Goal: Contribute content

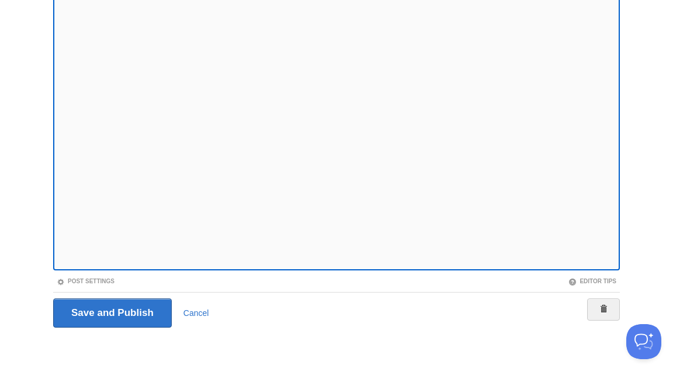
scroll to position [145, 0]
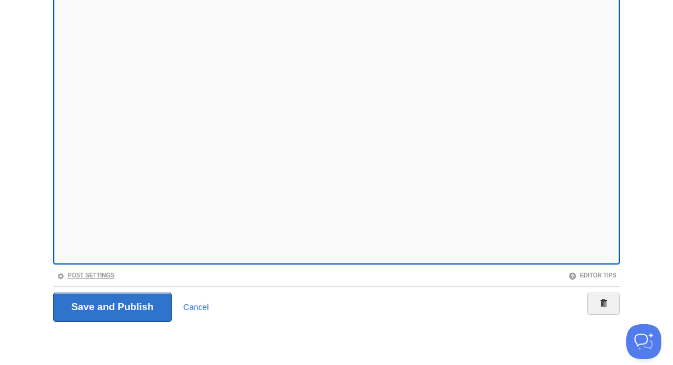
click at [93, 276] on link "Post Settings" at bounding box center [86, 275] width 58 height 6
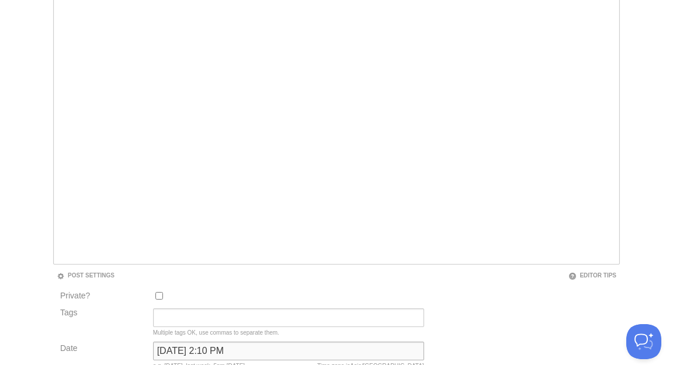
click at [218, 349] on input "[DATE] 2:10 PM" at bounding box center [288, 351] width 271 height 19
type input "b"
type input "now"
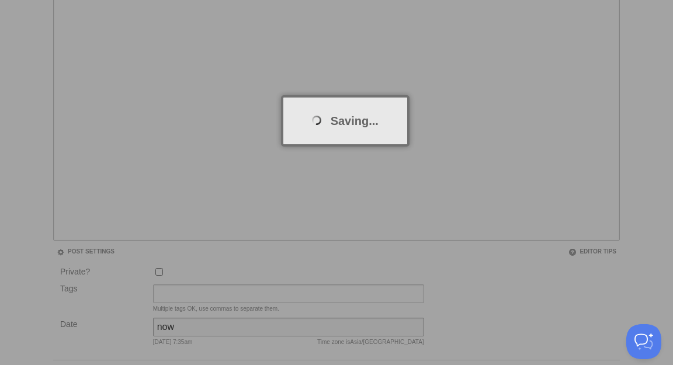
scroll to position [61, 0]
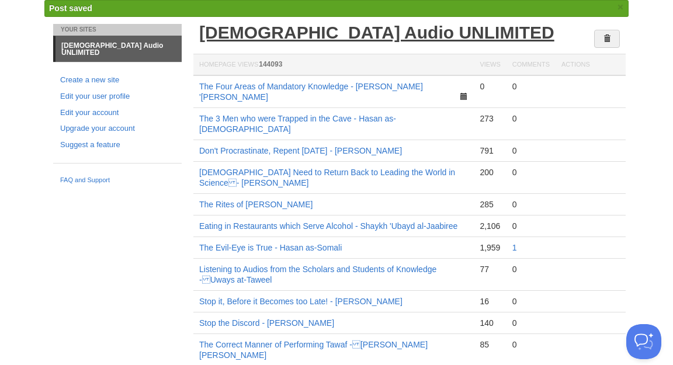
click at [307, 32] on link "[DEMOGRAPHIC_DATA] Audio UNLIMITED" at bounding box center [376, 32] width 355 height 19
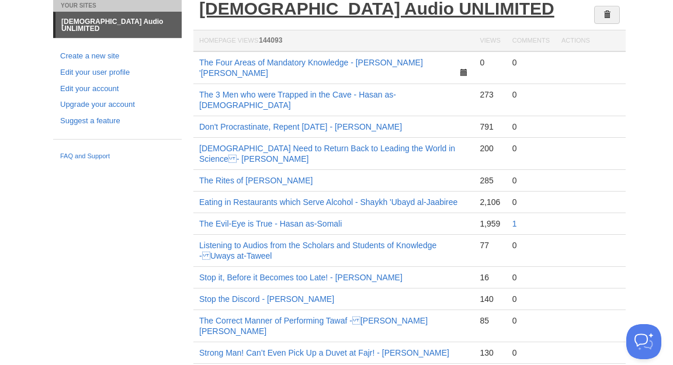
click at [349, 7] on link "[DEMOGRAPHIC_DATA] Audio UNLIMITED" at bounding box center [376, 8] width 355 height 19
click at [334, 1] on link "[DEMOGRAPHIC_DATA] Audio UNLIMITED" at bounding box center [376, 8] width 355 height 19
